Goal: Transaction & Acquisition: Purchase product/service

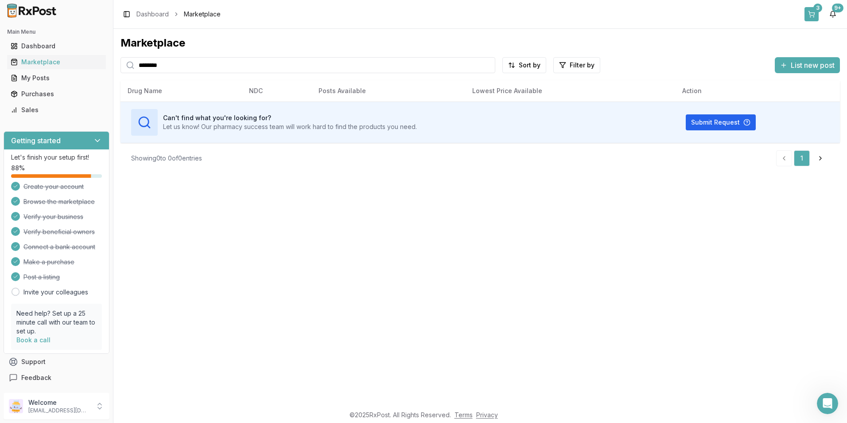
click at [811, 10] on button "3" at bounding box center [812, 14] width 14 height 14
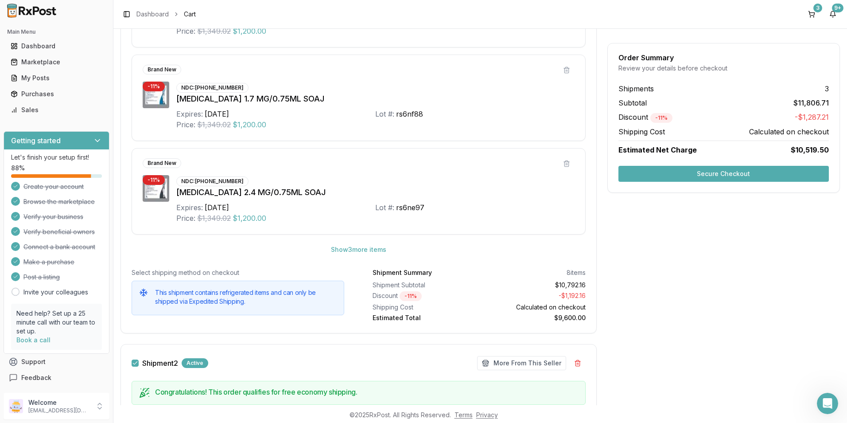
scroll to position [443, 0]
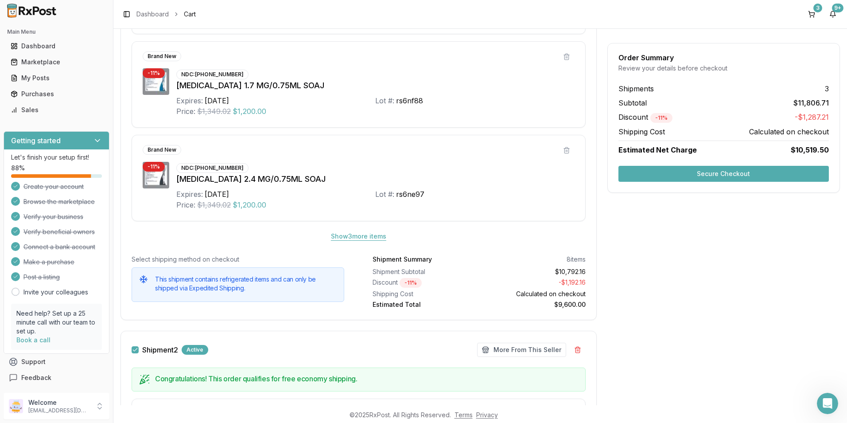
click at [347, 236] on button "Show 3 more item s" at bounding box center [359, 236] width 70 height 16
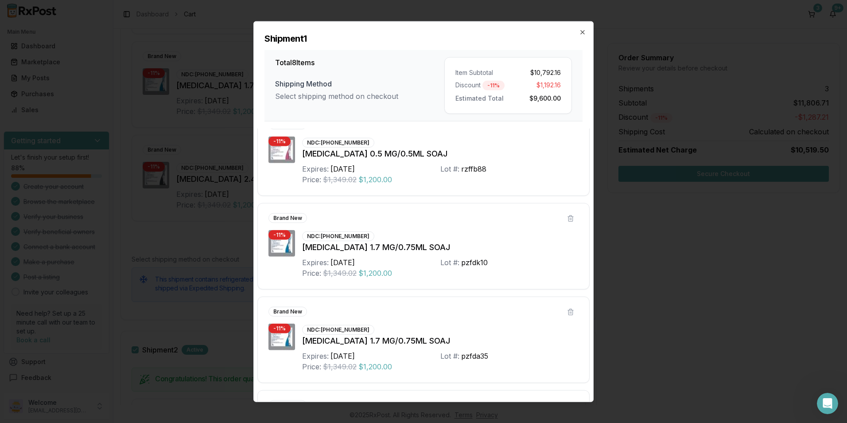
scroll to position [0, 0]
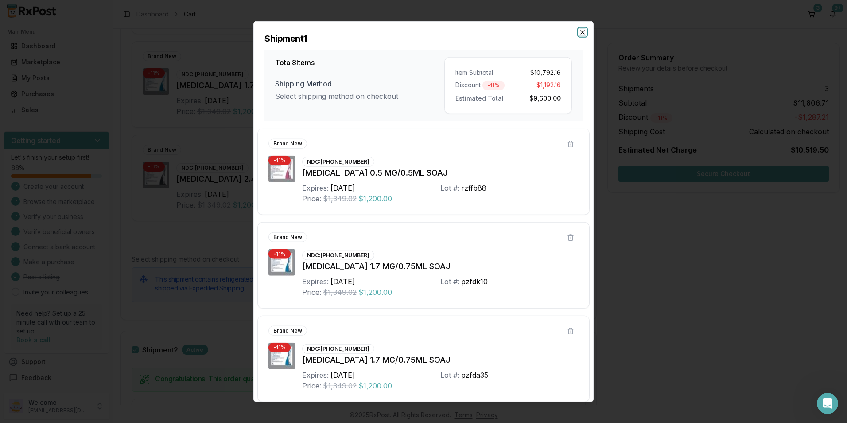
click at [582, 32] on icon "button" at bounding box center [582, 32] width 7 height 7
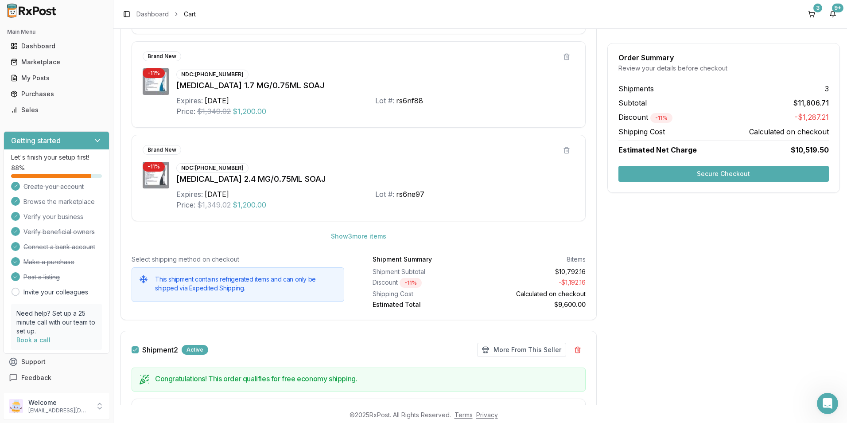
click at [705, 176] on button "Secure Checkout" at bounding box center [723, 174] width 210 height 16
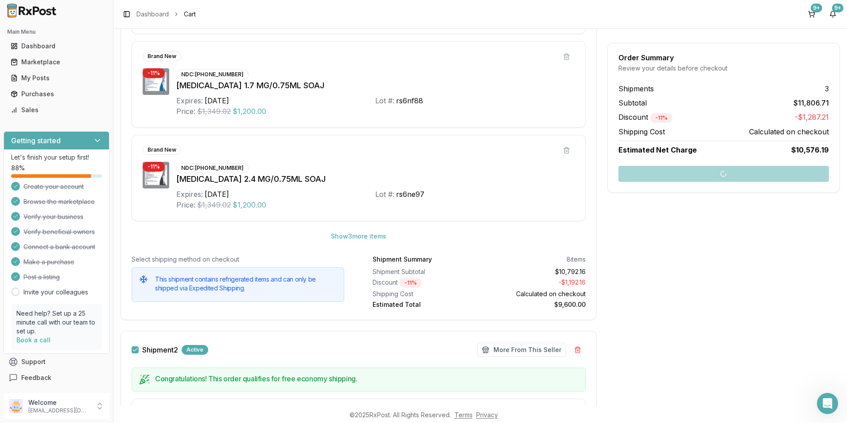
scroll to position [7, 0]
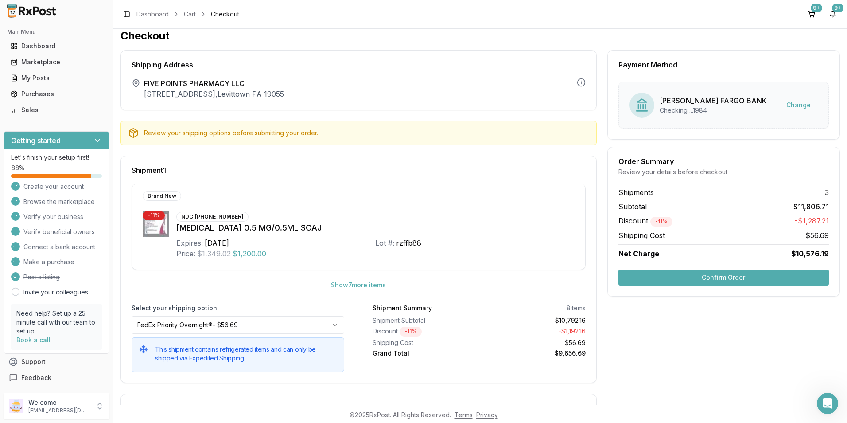
click at [697, 280] on button "Confirm Order" at bounding box center [723, 277] width 210 height 16
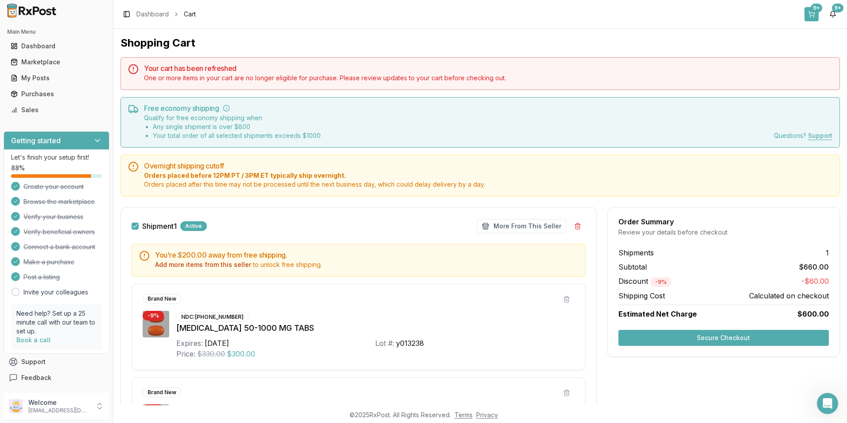
click at [815, 11] on div "9+" at bounding box center [817, 8] width 12 height 9
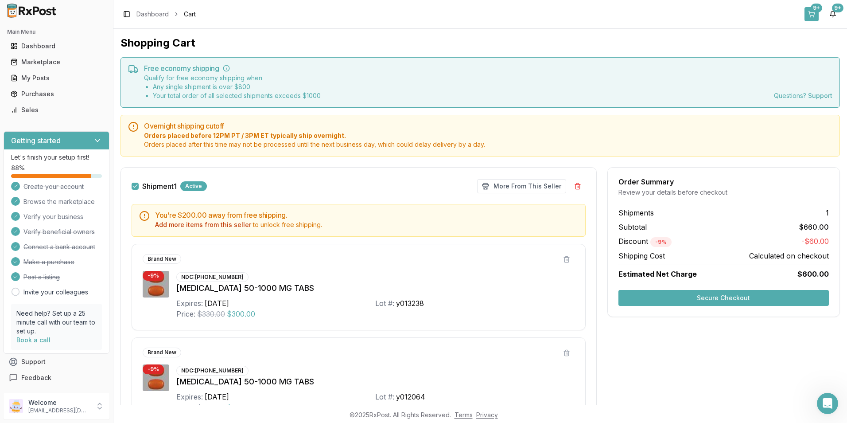
click at [809, 11] on button "9+" at bounding box center [812, 14] width 14 height 14
click at [36, 47] on div "Dashboard" at bounding box center [57, 46] width 92 height 9
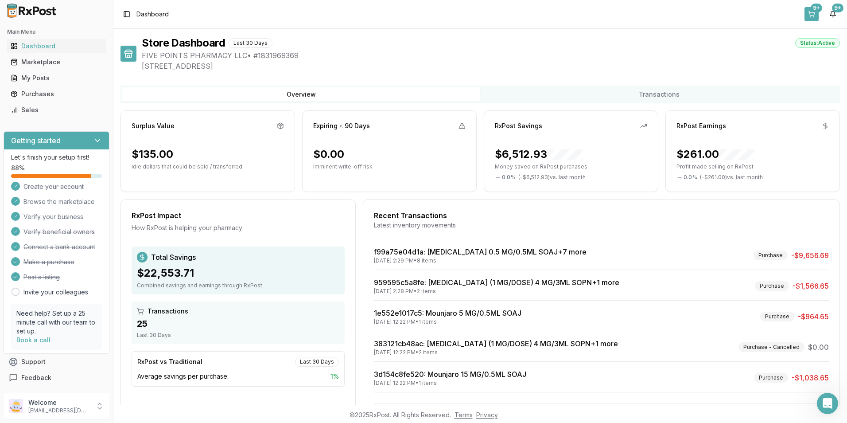
click at [817, 6] on div "9+" at bounding box center [817, 8] width 12 height 9
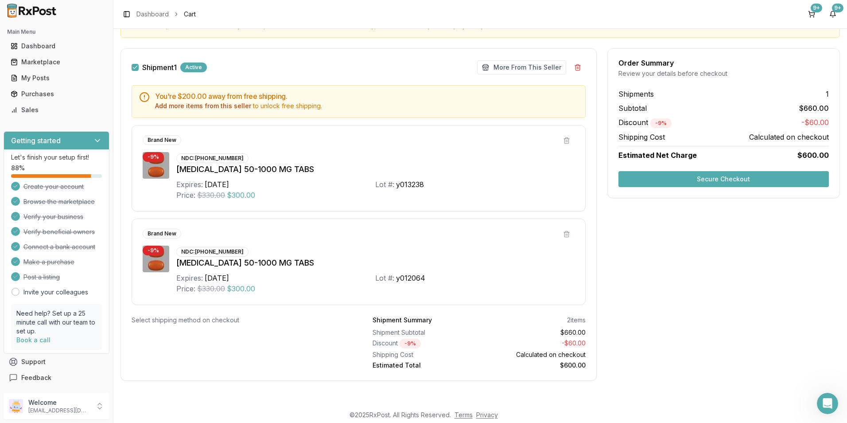
scroll to position [119, 0]
click at [812, 8] on div "9+" at bounding box center [817, 8] width 12 height 9
click at [33, 43] on div "Dashboard" at bounding box center [57, 46] width 92 height 9
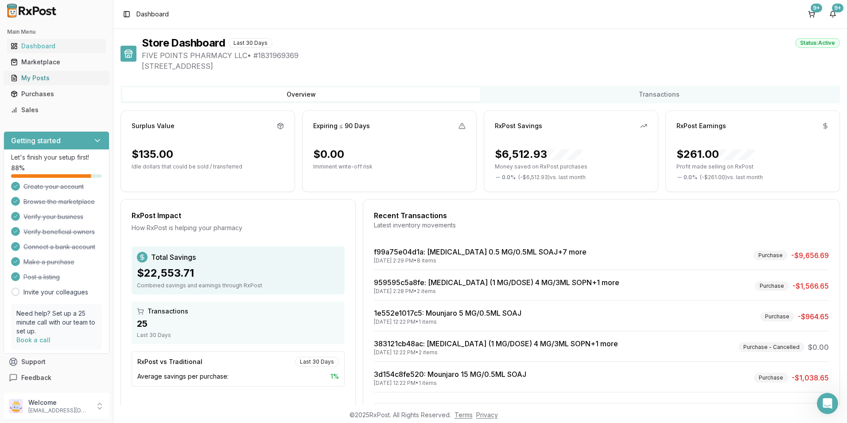
click at [36, 81] on div "My Posts" at bounding box center [57, 78] width 92 height 9
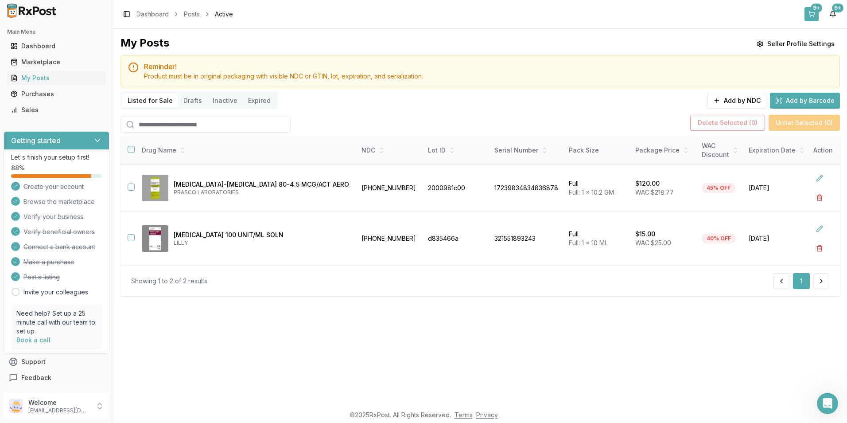
click at [811, 8] on div "9+" at bounding box center [817, 8] width 12 height 9
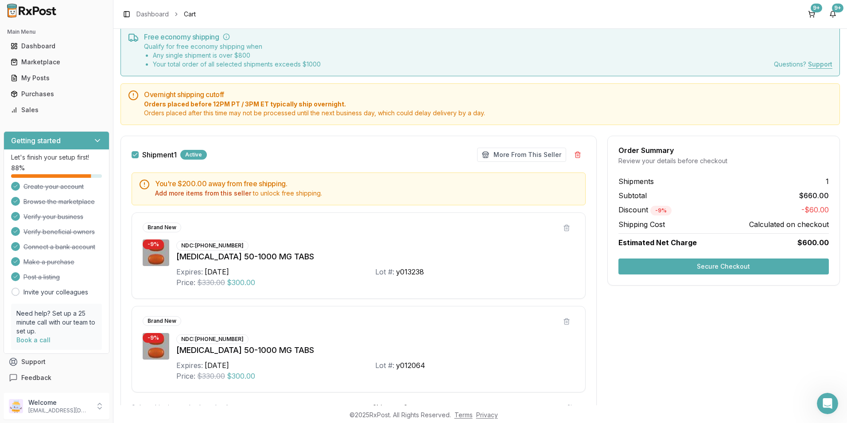
scroll to position [31, 0]
click at [192, 194] on button "Add more items from this seller" at bounding box center [203, 194] width 96 height 9
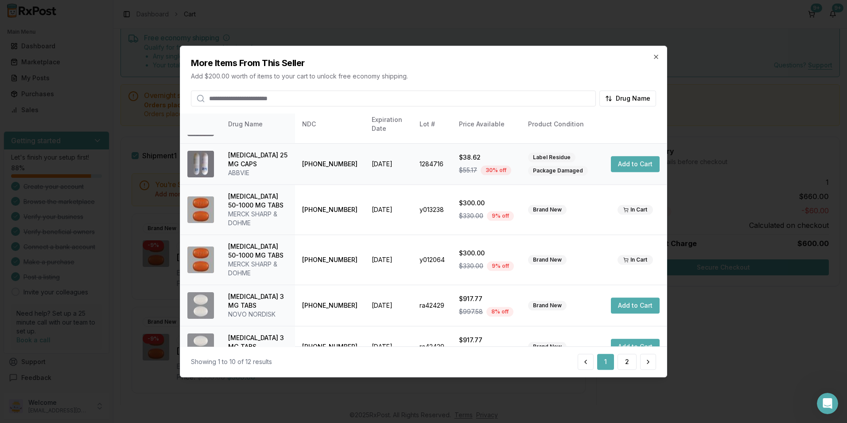
scroll to position [218, 0]
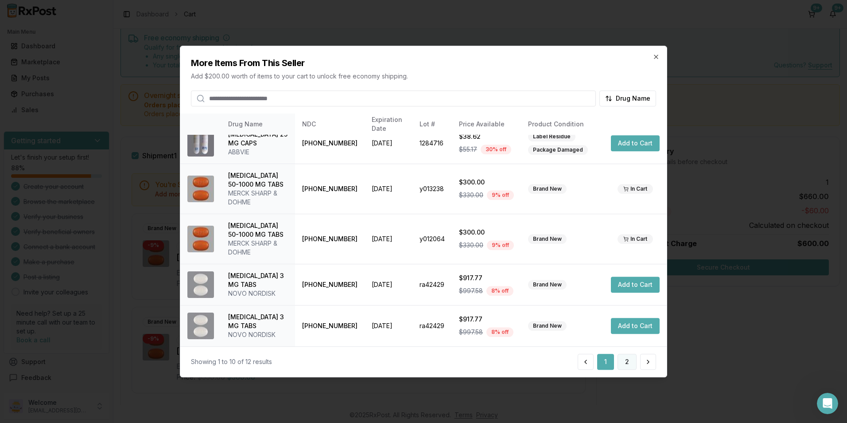
click at [626, 362] on button "2" at bounding box center [627, 362] width 19 height 16
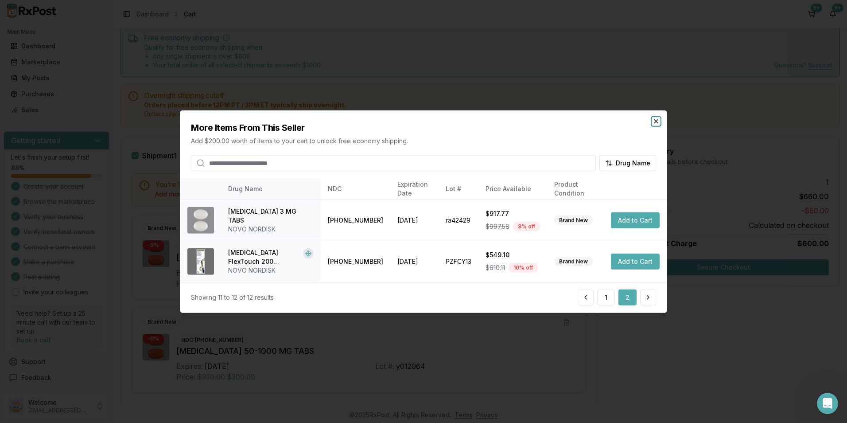
click at [654, 118] on icon "button" at bounding box center [656, 121] width 7 height 7
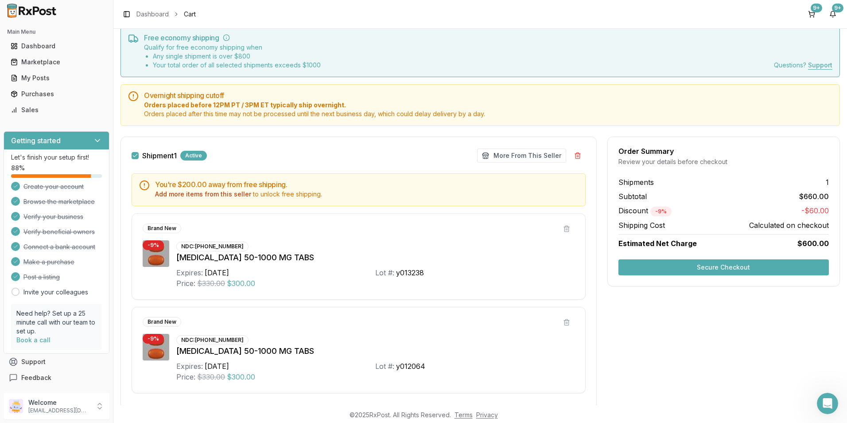
scroll to position [75, 0]
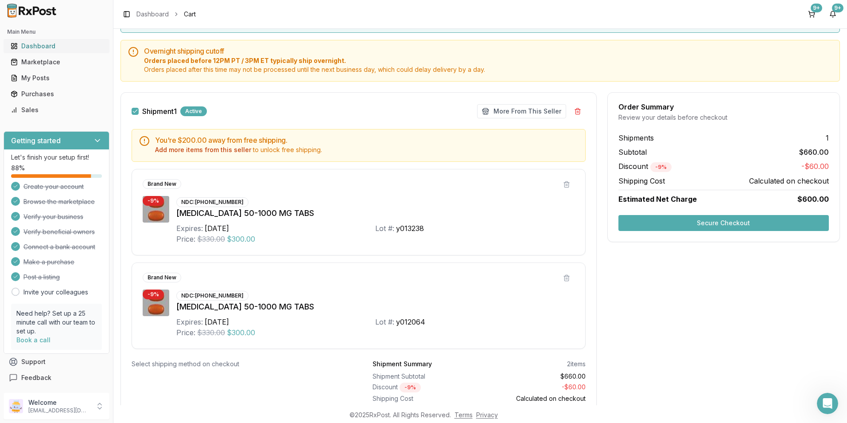
click at [28, 50] on div "Dashboard" at bounding box center [57, 46] width 92 height 9
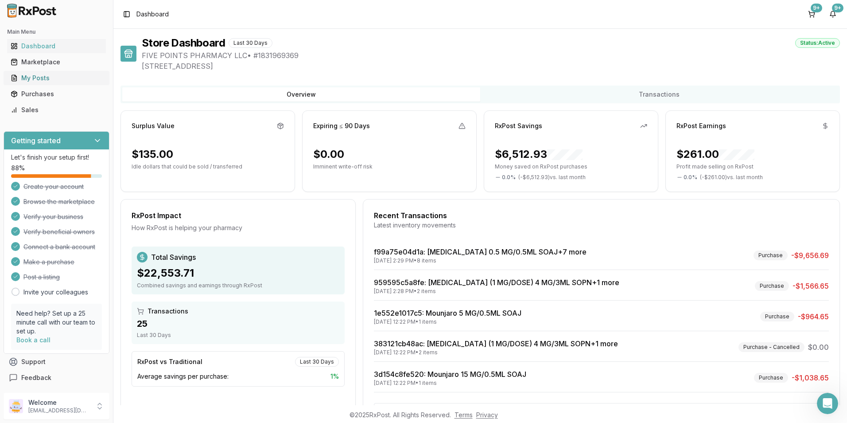
click at [27, 79] on div "My Posts" at bounding box center [57, 78] width 92 height 9
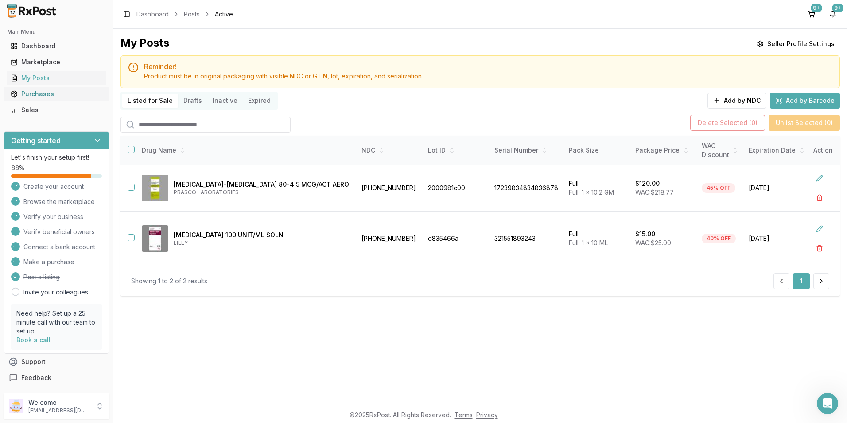
click at [29, 94] on div "Purchases" at bounding box center [57, 93] width 92 height 9
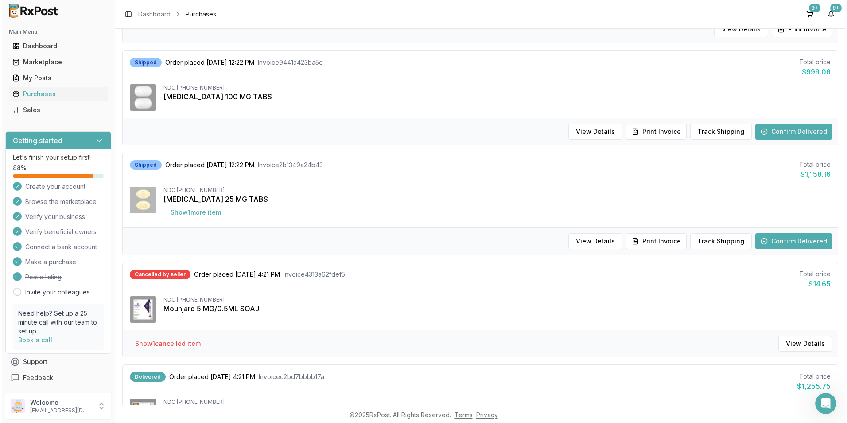
scroll to position [487, 0]
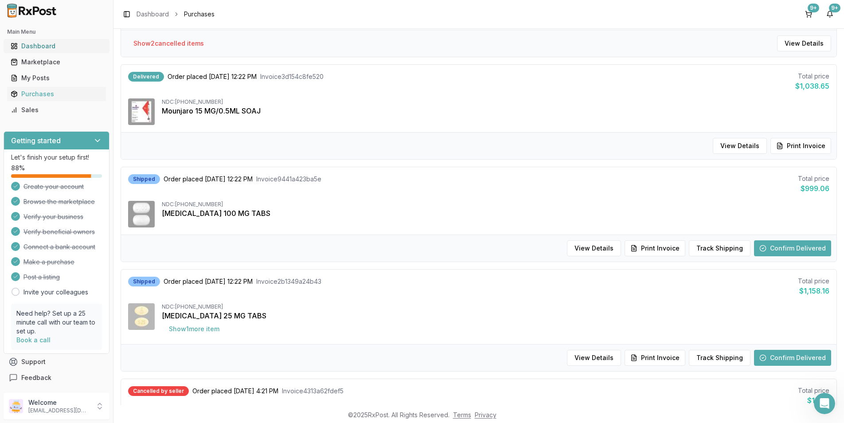
click at [37, 49] on div "Dashboard" at bounding box center [57, 46] width 92 height 9
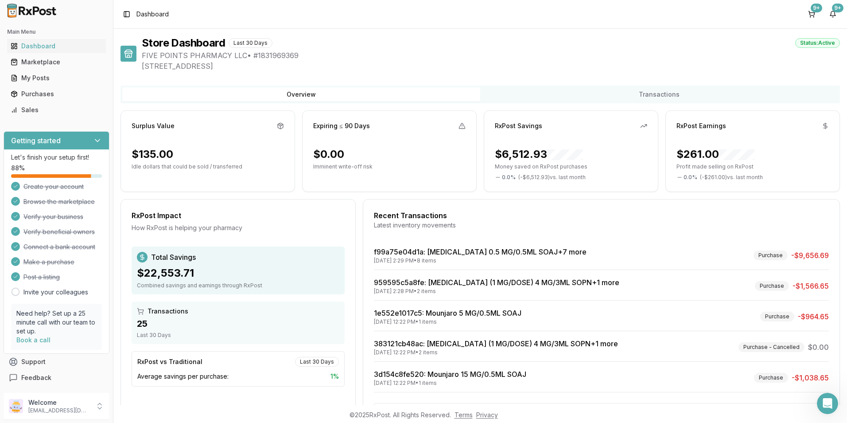
scroll to position [37, 0]
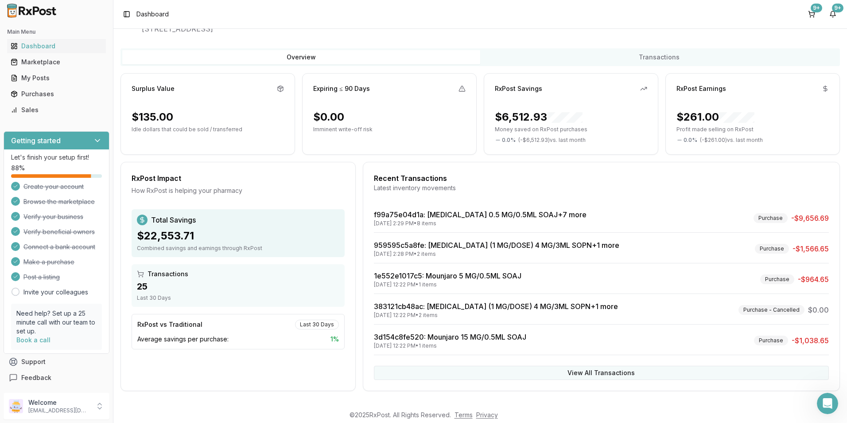
click at [587, 370] on button "View All Transactions" at bounding box center [601, 373] width 455 height 14
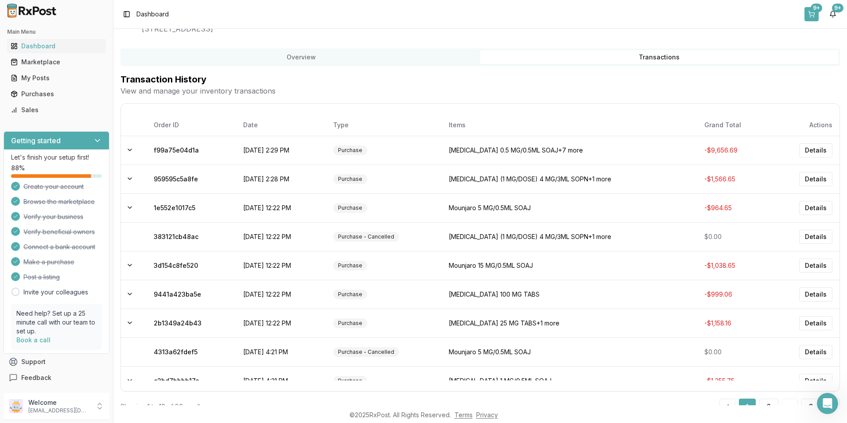
click at [813, 8] on div "9+" at bounding box center [817, 8] width 12 height 9
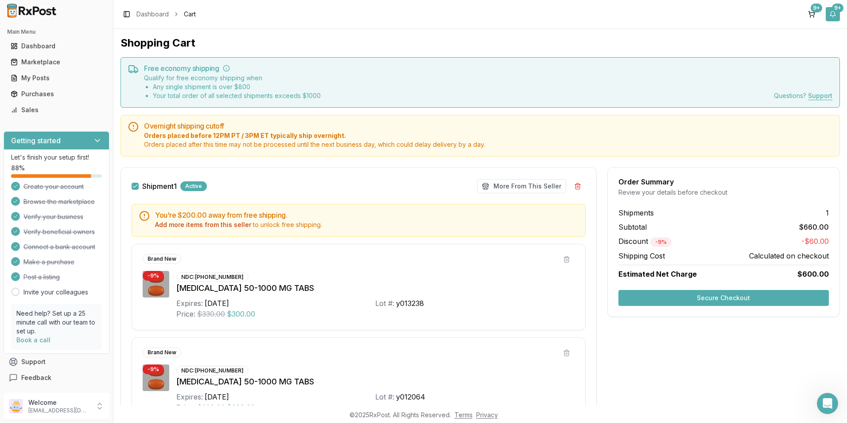
click at [838, 11] on div "9+" at bounding box center [838, 8] width 12 height 9
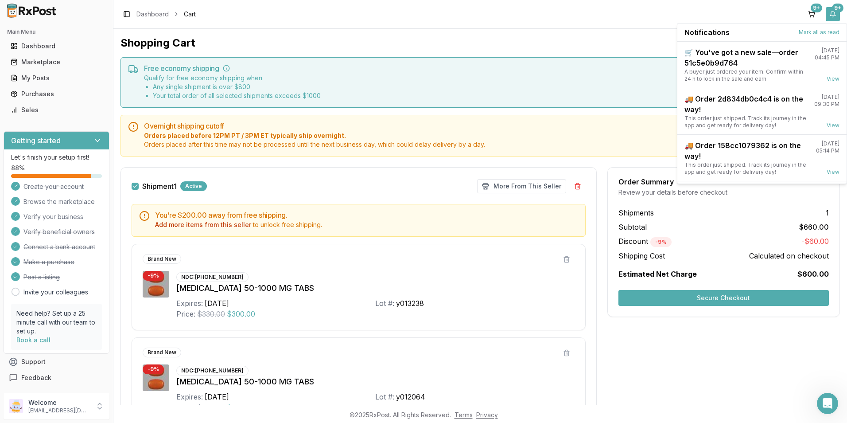
click at [834, 14] on button "9+" at bounding box center [833, 14] width 14 height 14
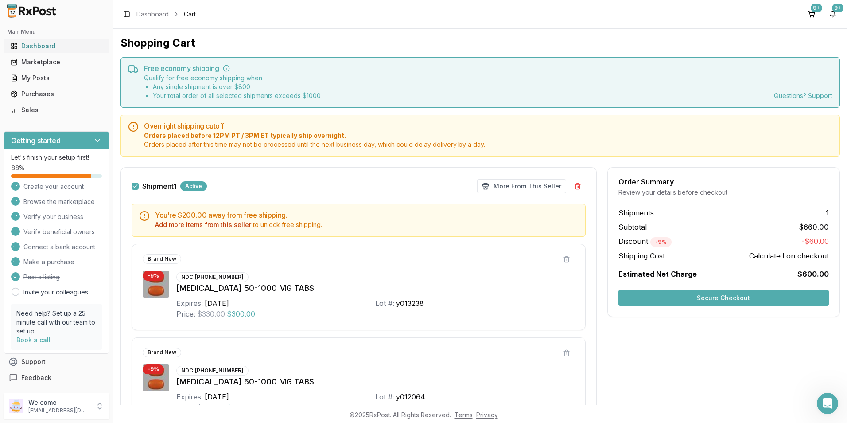
click at [30, 43] on div "Dashboard" at bounding box center [57, 46] width 92 height 9
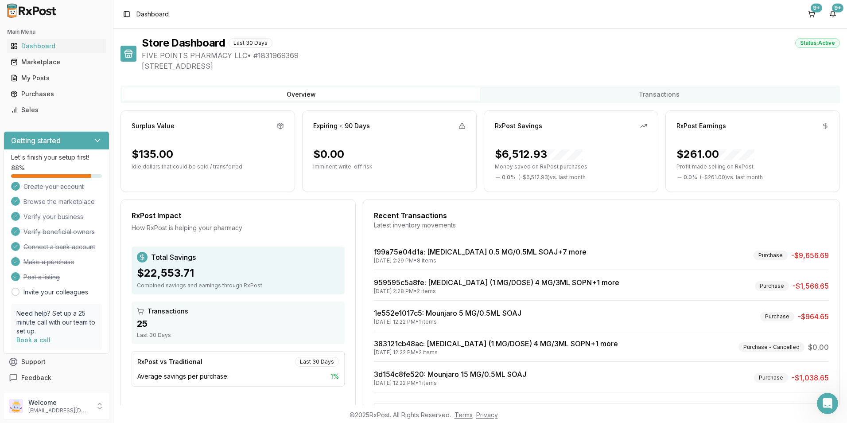
scroll to position [37, 0]
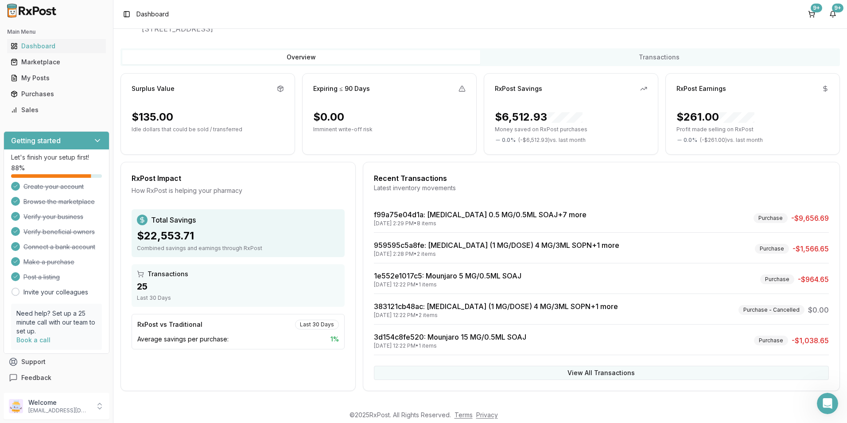
click at [539, 375] on button "View All Transactions" at bounding box center [601, 373] width 455 height 14
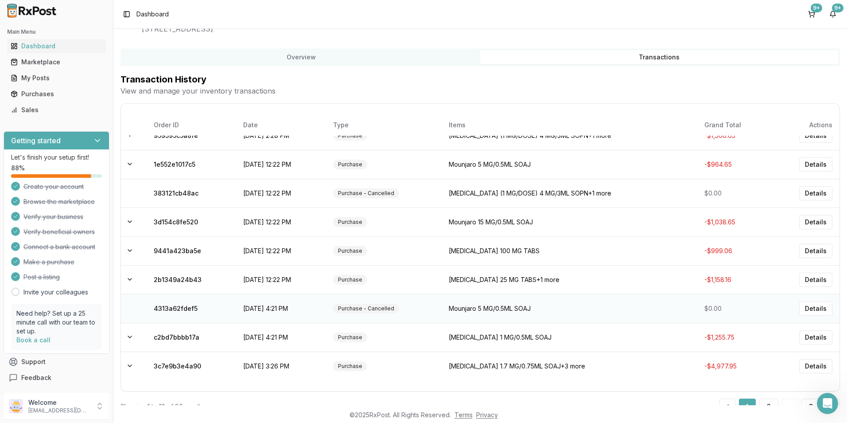
scroll to position [61, 0]
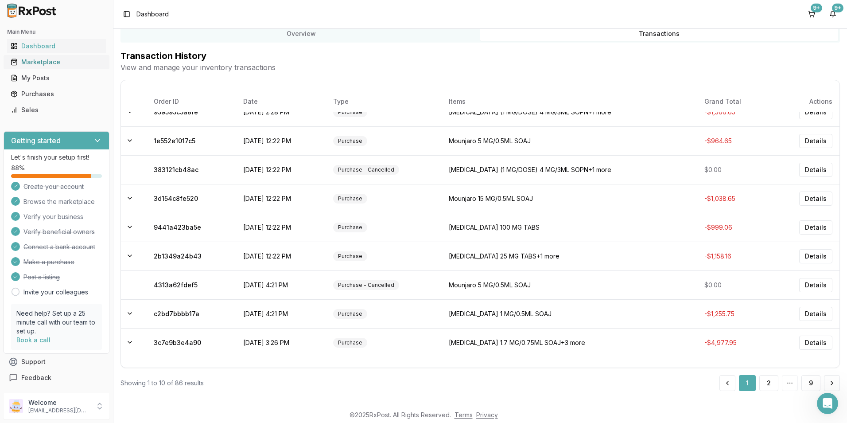
click at [51, 61] on div "Marketplace" at bounding box center [57, 62] width 92 height 9
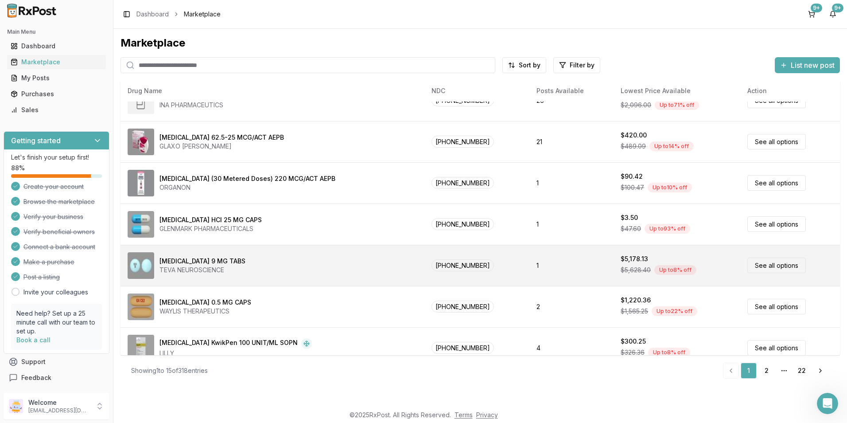
scroll to position [365, 0]
